Goal: Find specific page/section

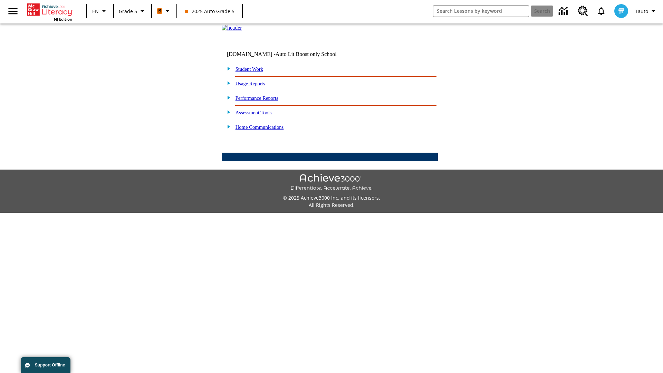
click at [254, 72] on link "Student Work" at bounding box center [250, 69] width 28 height 6
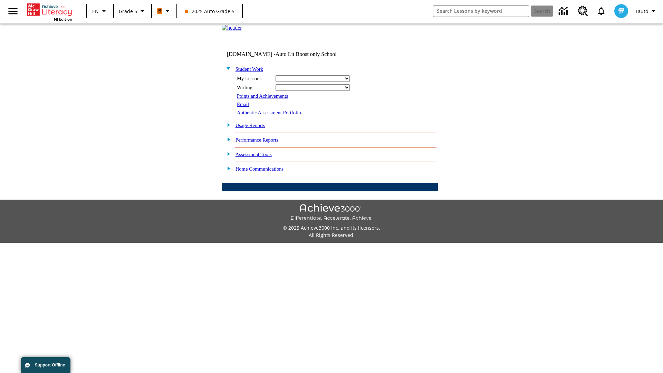
select select "/options/reports/?report_id=12&atype=21&section=2"
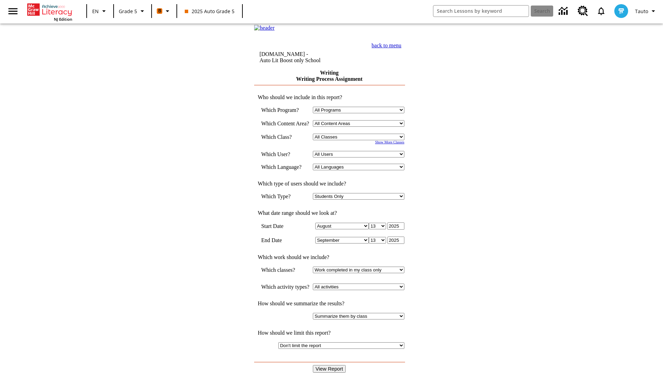
select select "11133131"
